Goal: Information Seeking & Learning: Check status

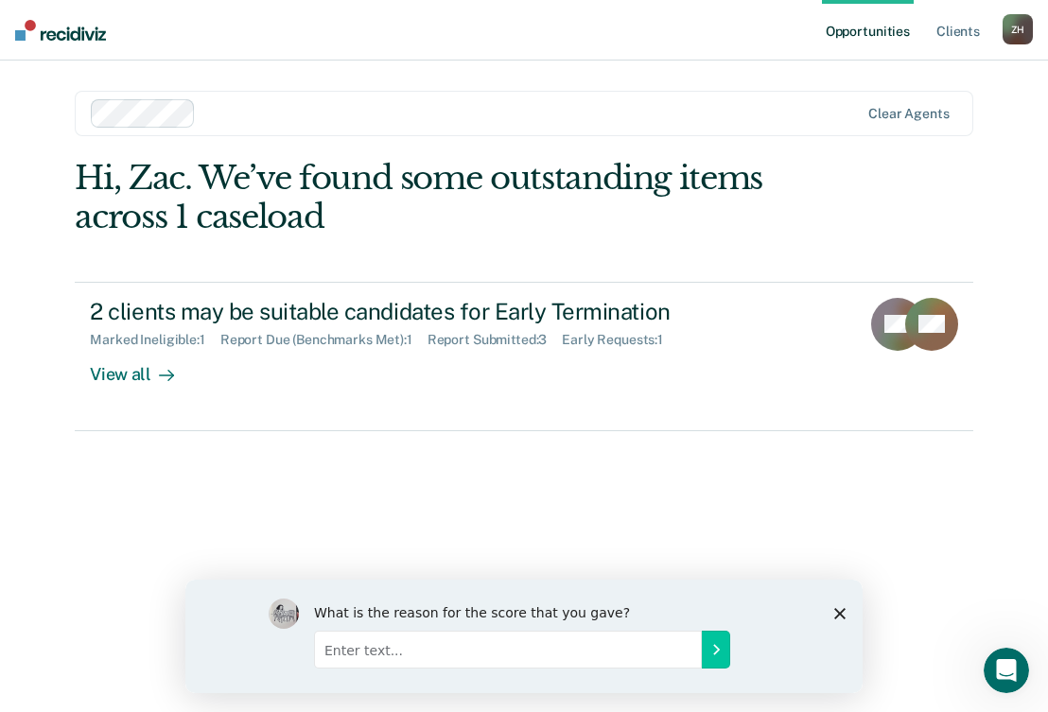
click at [836, 609] on polygon "Close survey" at bounding box center [840, 612] width 11 height 11
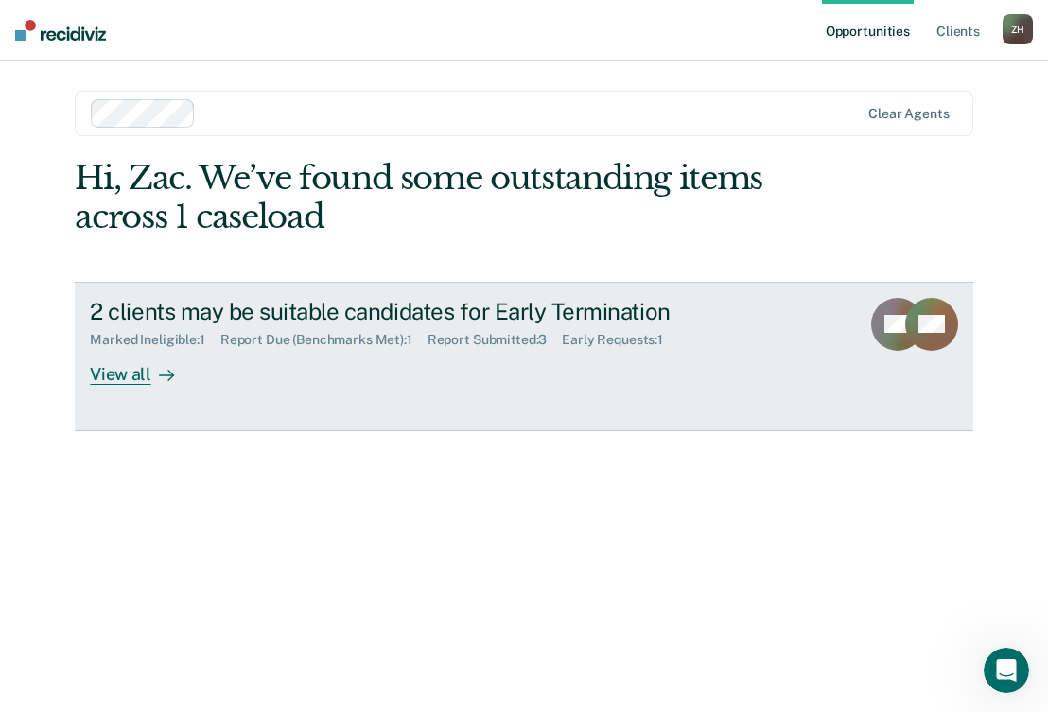
click at [272, 307] on div "2 clients may be suitable candidates for Early Termination" at bounding box center [422, 311] width 664 height 27
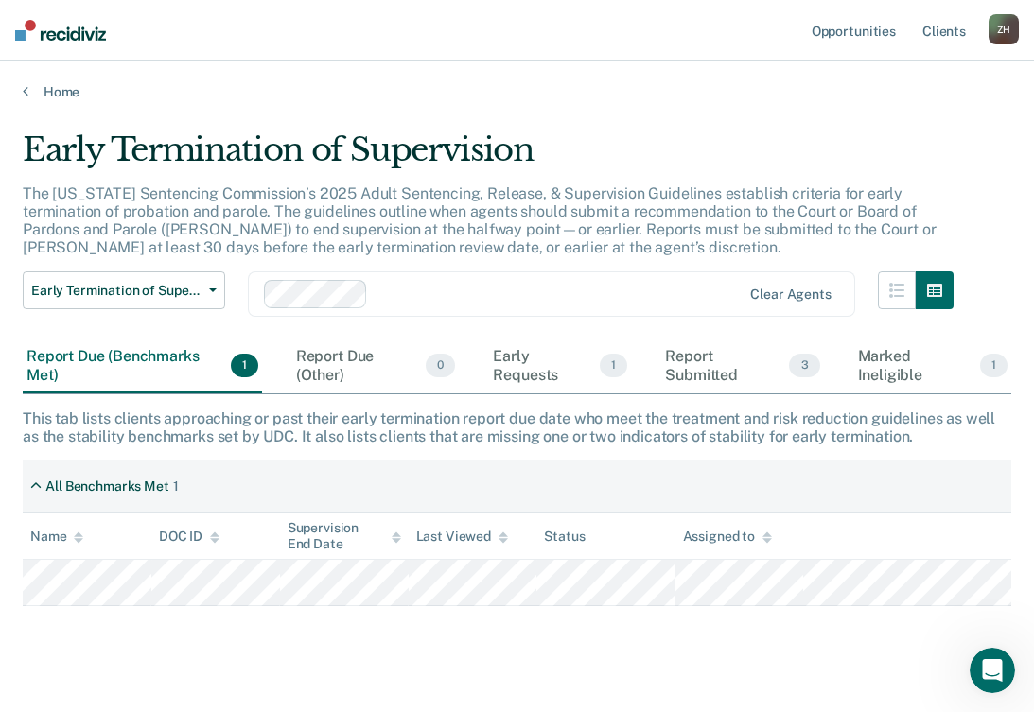
click at [162, 371] on div "Report Due (Benchmarks Met) 1" at bounding box center [142, 366] width 239 height 53
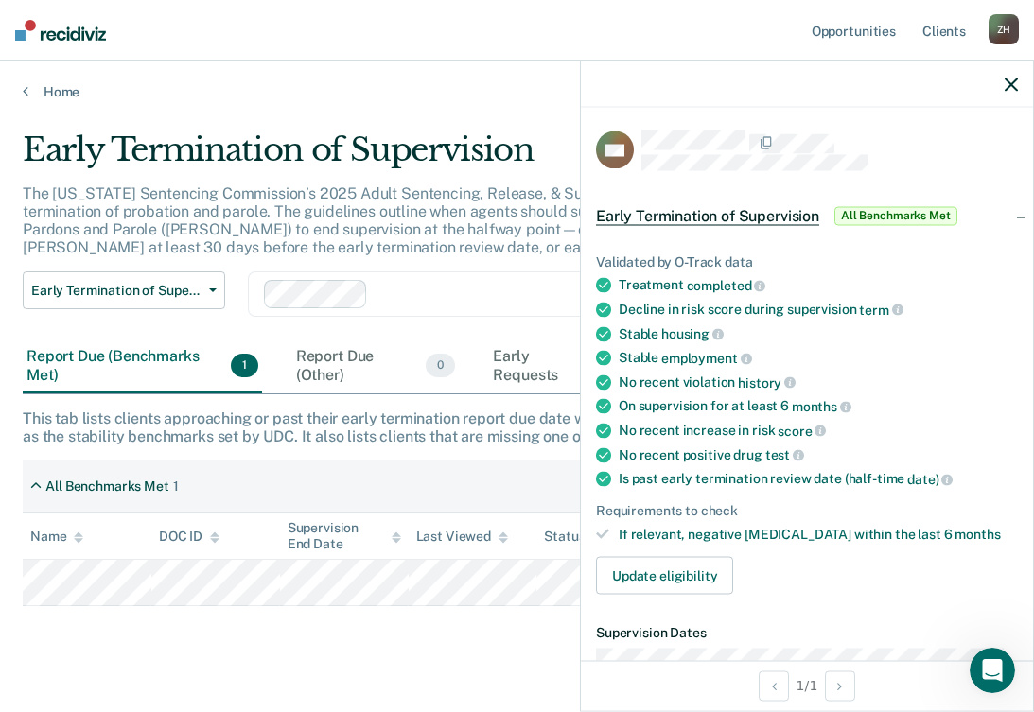
click at [1009, 87] on icon "button" at bounding box center [1011, 84] width 13 height 13
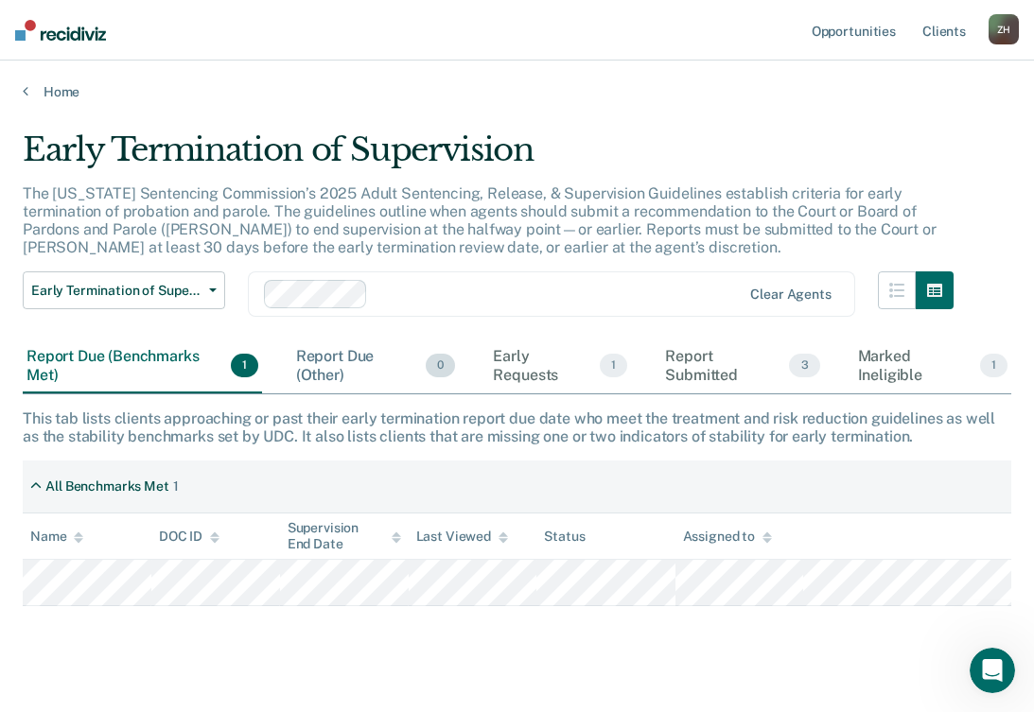
click at [326, 353] on div "Report Due (Other) 0" at bounding box center [375, 366] width 167 height 53
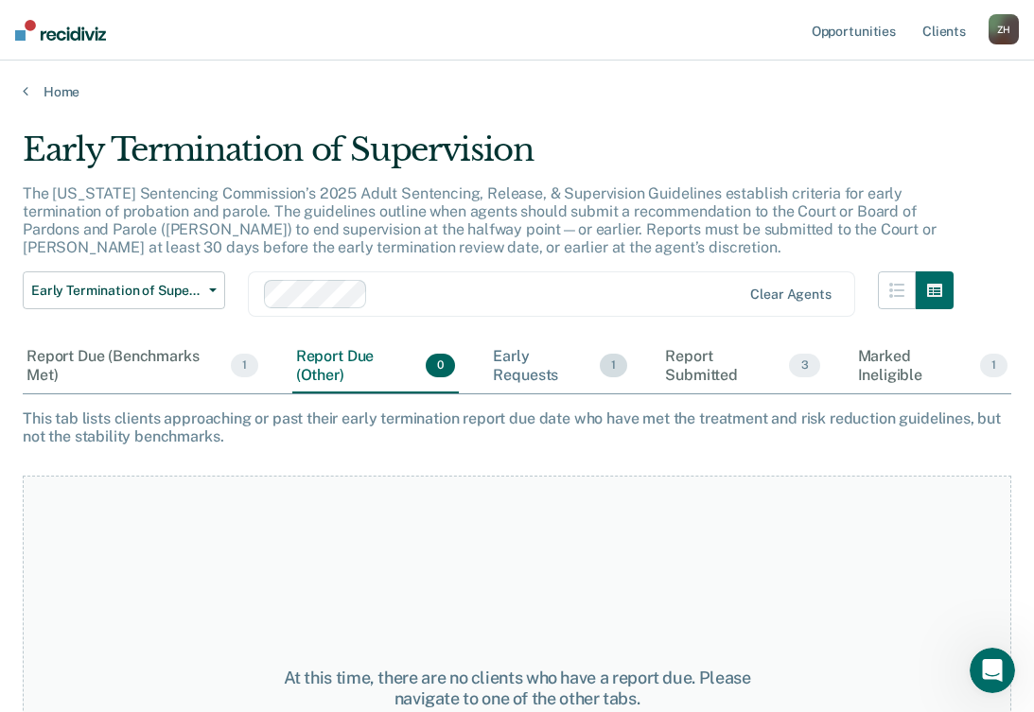
click at [503, 353] on div "Early Requests 1" at bounding box center [560, 366] width 142 height 53
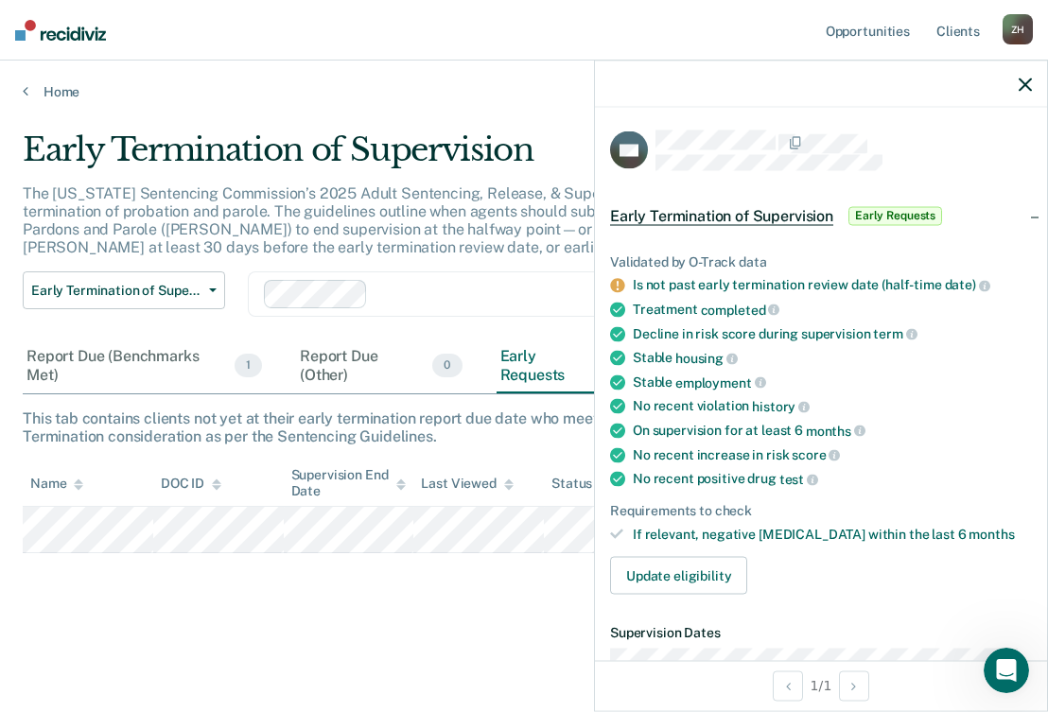
click at [1024, 84] on icon "button" at bounding box center [1025, 84] width 13 height 13
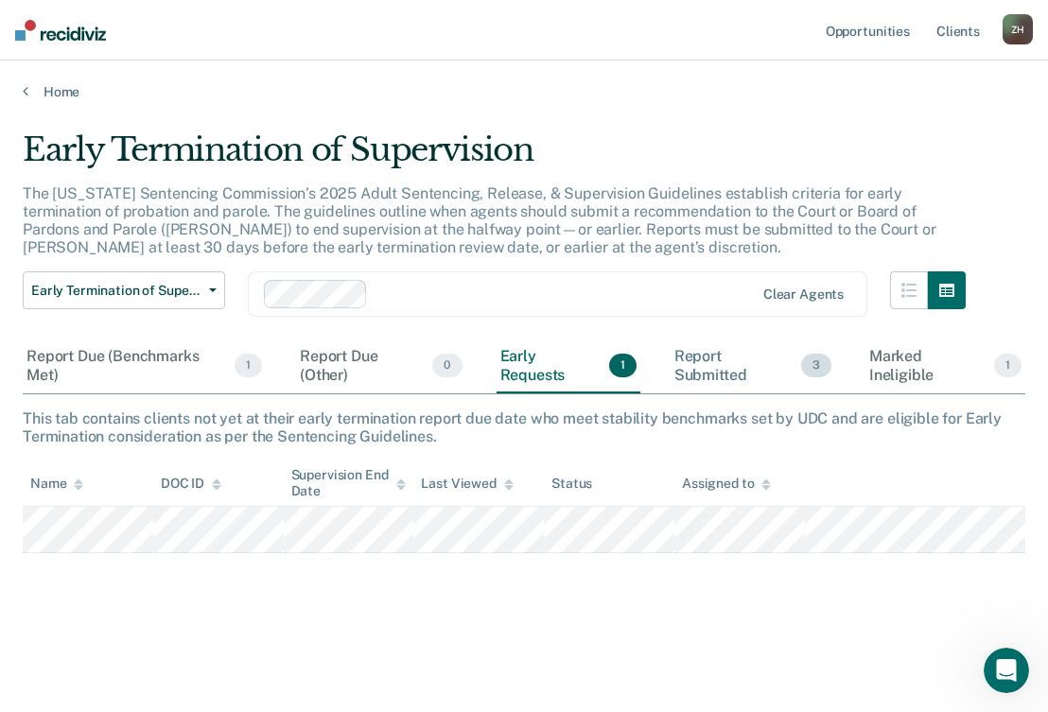
click at [690, 364] on div "Report Submitted 3" at bounding box center [753, 366] width 165 height 53
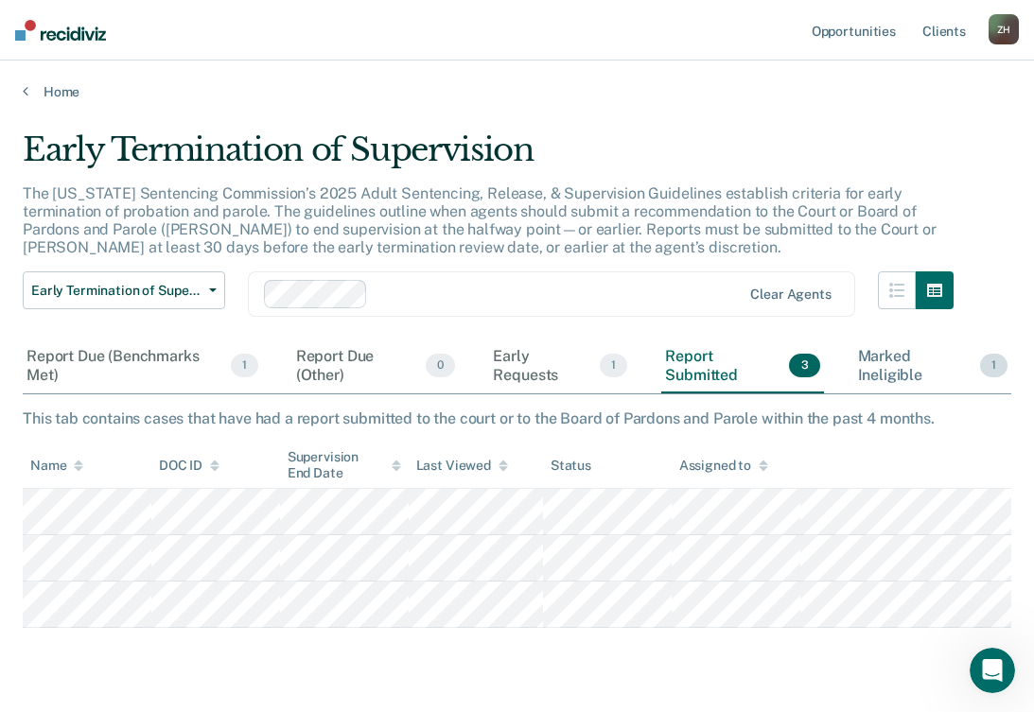
click at [884, 370] on div "Marked Ineligible 1" at bounding box center [932, 366] width 157 height 53
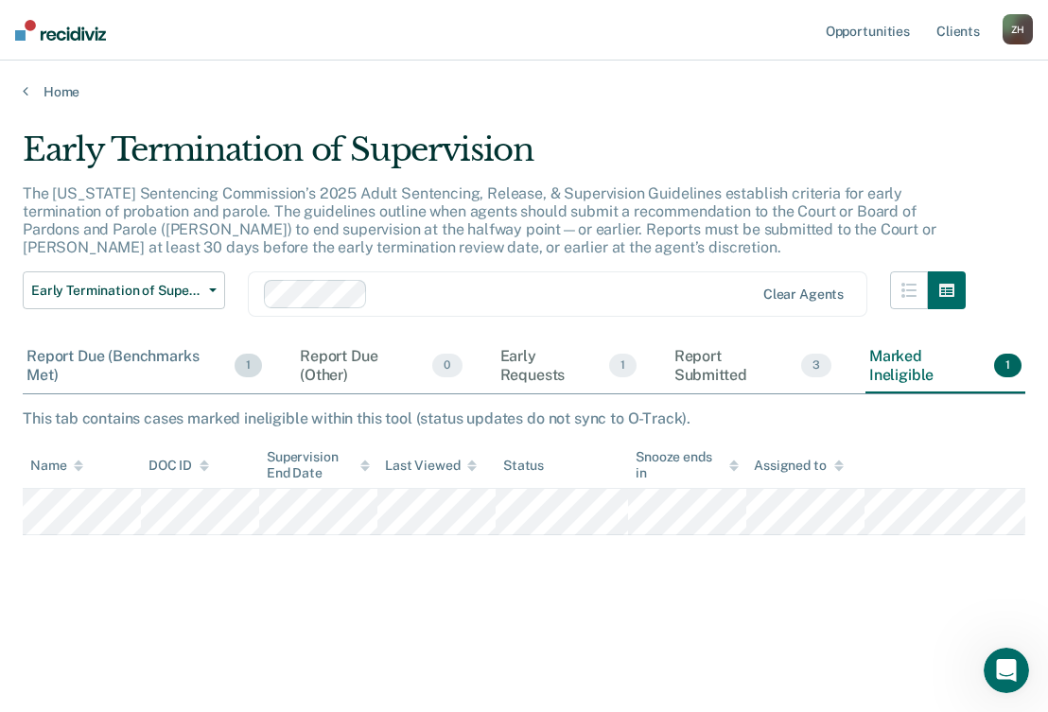
click at [155, 356] on div "Report Due (Benchmarks Met) 1" at bounding box center [144, 366] width 243 height 53
